Goal: Task Accomplishment & Management: Manage account settings

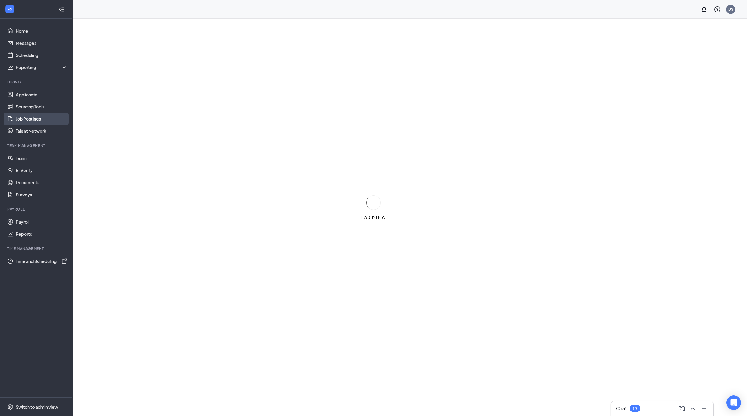
click at [42, 116] on link "Job Postings" at bounding box center [42, 119] width 52 height 12
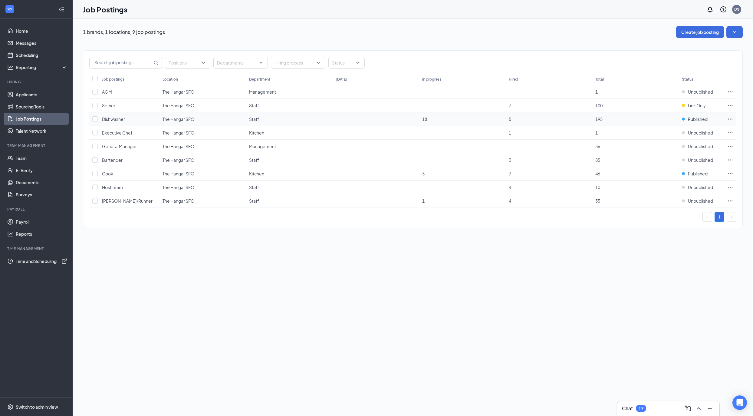
click at [114, 122] on span "Dishwasher" at bounding box center [113, 118] width 23 height 5
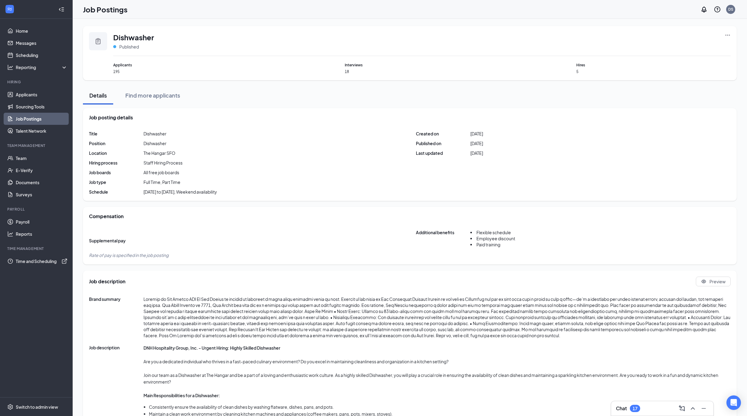
click at [130, 39] on span "Dishwasher" at bounding box center [133, 37] width 41 height 10
click at [728, 35] on icon "Ellipses" at bounding box center [728, 35] width 5 height 1
click at [701, 51] on li "Edit job posting" at bounding box center [685, 48] width 91 height 14
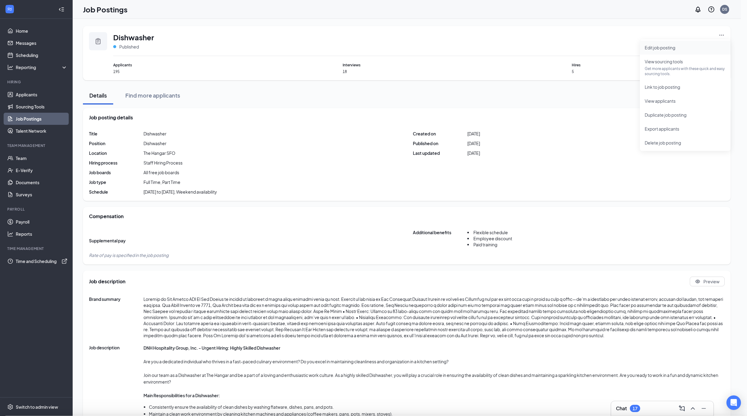
type input "Dishwasher"
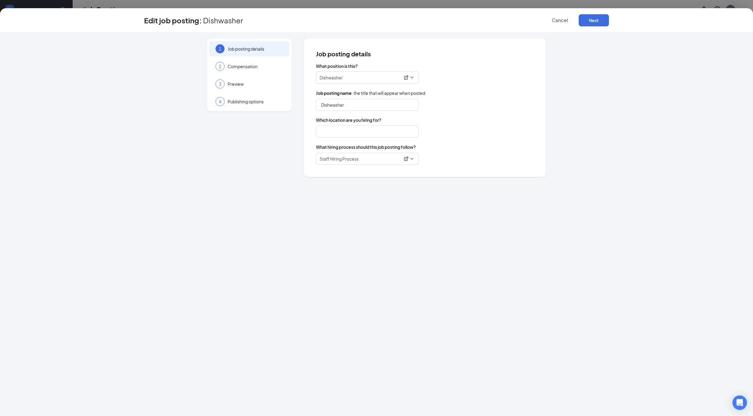
type input "The Hangar SFO"
click at [283, 62] on div "2 Compensation" at bounding box center [250, 66] width 80 height 15
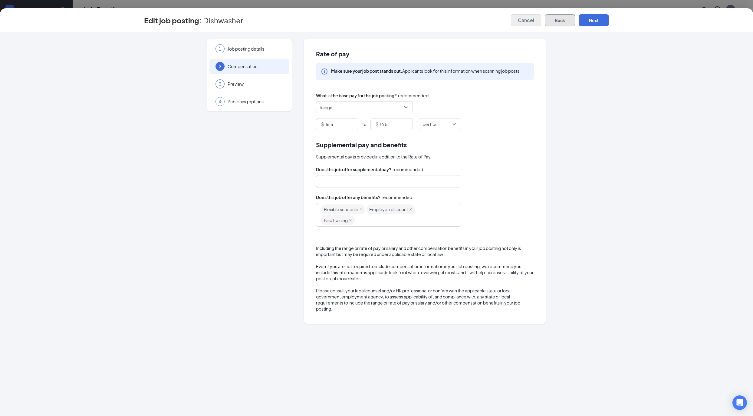
click at [556, 14] on button "Back" at bounding box center [560, 20] width 30 height 12
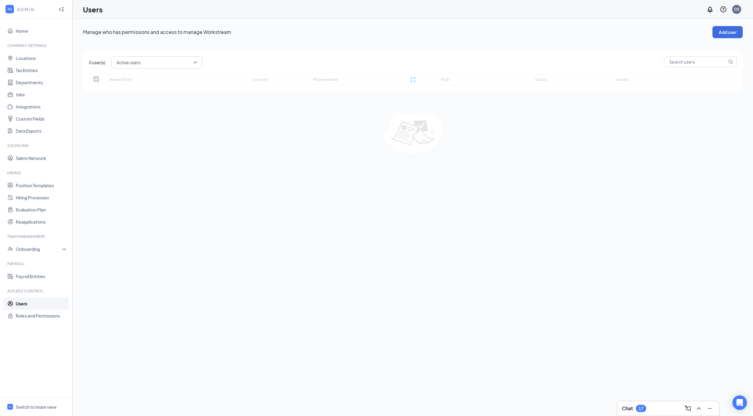
checkbox input "false"
